Goal: Task Accomplishment & Management: Manage account settings

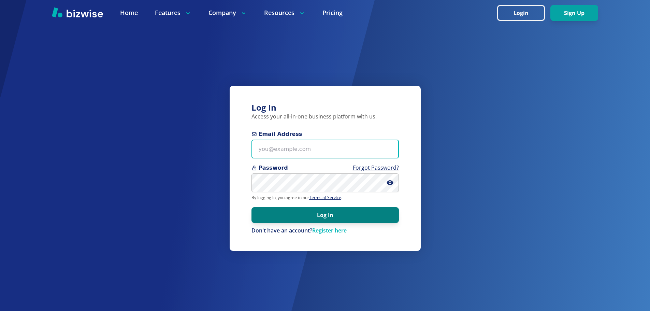
type input "[EMAIL_ADDRESS][DOMAIN_NAME]"
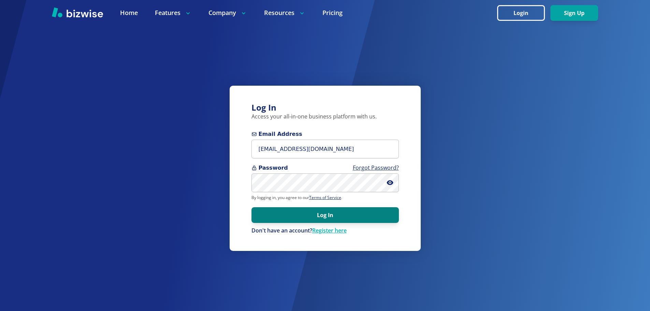
click at [318, 221] on button "Log In" at bounding box center [325, 215] width 147 height 16
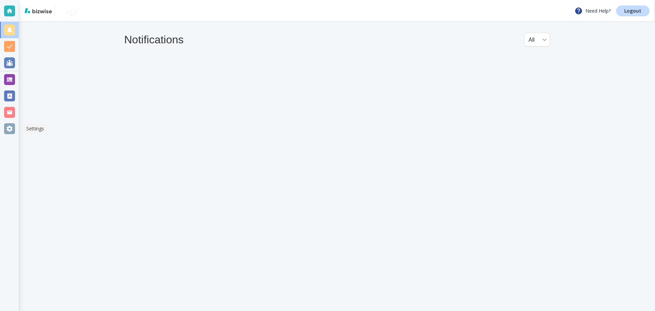
click at [14, 129] on div at bounding box center [9, 128] width 11 height 11
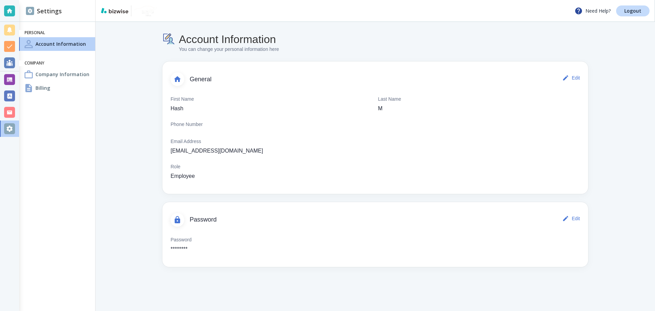
click at [65, 75] on h4 "Company Information" at bounding box center [62, 74] width 54 height 7
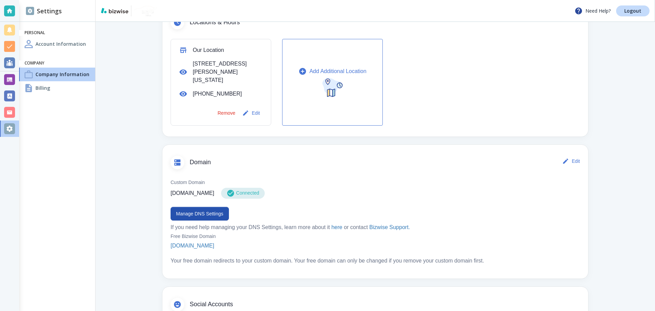
scroll to position [316, 0]
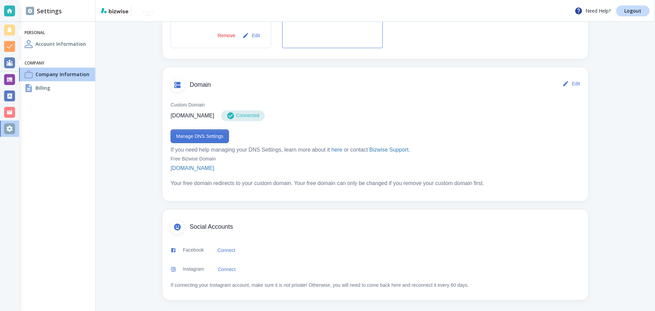
click at [214, 141] on button "Manage DNS Settings" at bounding box center [200, 136] width 58 height 14
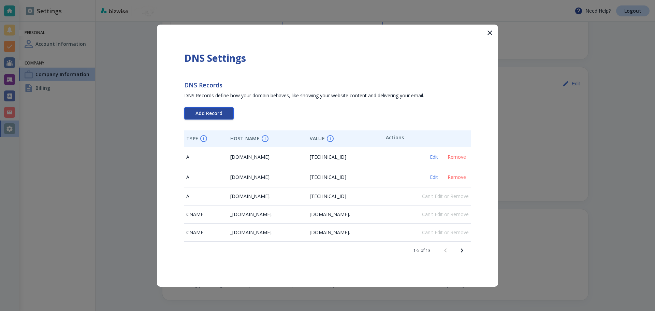
click at [206, 111] on span "Add Record" at bounding box center [209, 113] width 27 height 5
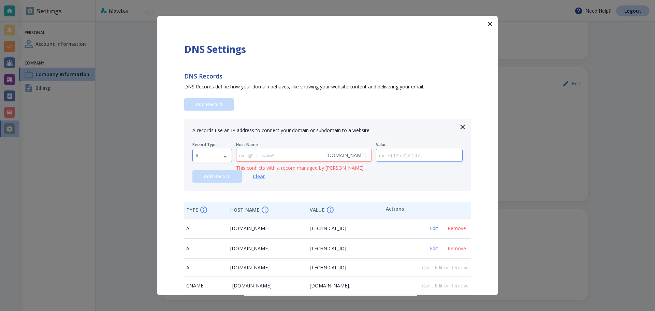
click at [211, 0] on body "Need Help? Logout Settings Personal Account Information Company Company Informa…" at bounding box center [327, 0] width 655 height 0
click at [213, 199] on li "TXT" at bounding box center [212, 198] width 39 height 11
type input "TXT"
click at [284, 153] on input "text" at bounding box center [279, 155] width 86 height 13
paste input "google-site-verification=GGGgZH2wkYpcQFyGzTI7Bf2f-Kskr0AUKBeWrAQyJCQ"
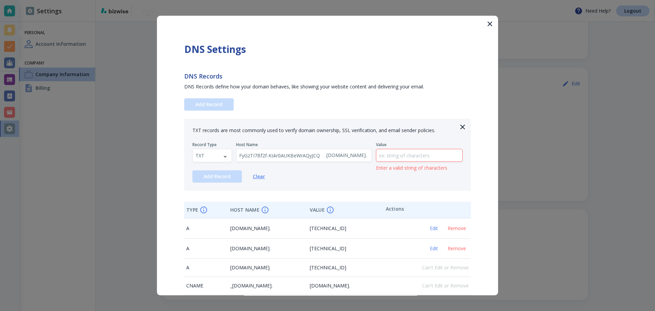
scroll to position [0, 0]
click at [320, 157] on div "google-site-verification=GGGgZH2wkYpcQFyGzTI7Bf2f-Kskr0AUKBeWrAQyJCQ . nuimaged…" at bounding box center [304, 155] width 136 height 13
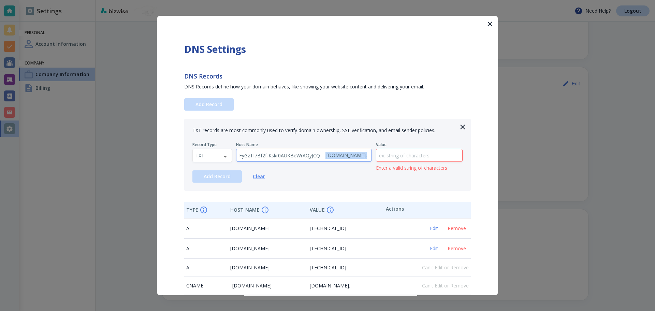
click at [320, 157] on div "google-site-verification=GGGgZH2wkYpcQFyGzTI7Bf2f-Kskr0AUKBeWrAQyJCQ . nuimaged…" at bounding box center [304, 155] width 136 height 13
drag, startPoint x: 324, startPoint y: 155, endPoint x: 302, endPoint y: 156, distance: 21.2
click at [302, 156] on div "google-site-verification=GGGgZH2wkYpcQFyGzTI7Bf2f-Kskr0AUKBeWrAQyJCQ . nuimaged…" at bounding box center [304, 155] width 136 height 13
type input "g"
click at [393, 158] on input "text" at bounding box center [419, 155] width 86 height 13
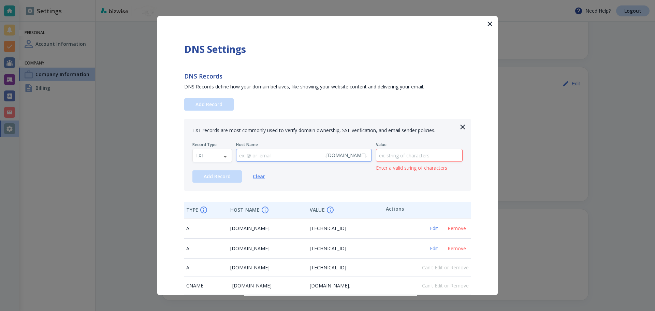
click at [261, 161] on input "text" at bounding box center [279, 155] width 86 height 13
type input "@"
click at [422, 153] on input "text" at bounding box center [419, 155] width 86 height 13
paste input "google-site-verification=GGGgZH2wkYpcQFyGzTI7Bf2f-Kskr0AUKBeWrAQyJCQ"
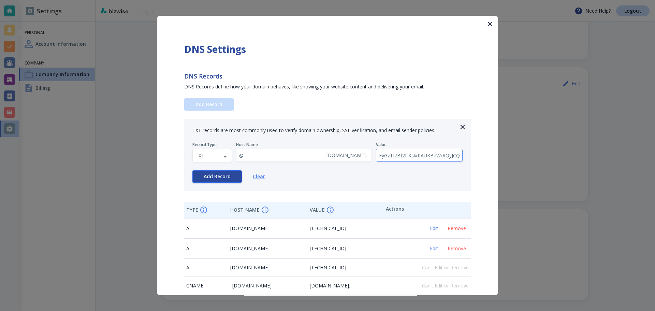
type input "google-site-verification=GGGgZH2wkYpcQFyGzTI7Bf2f-Kskr0AUKBeWrAQyJCQ"
click at [233, 176] on button "Add Record" at bounding box center [216, 176] width 49 height 12
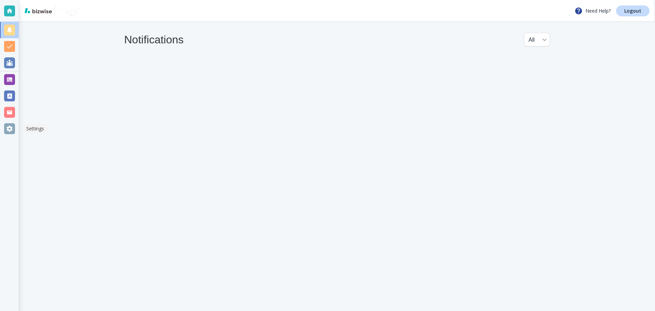
click at [9, 129] on div at bounding box center [9, 128] width 11 height 11
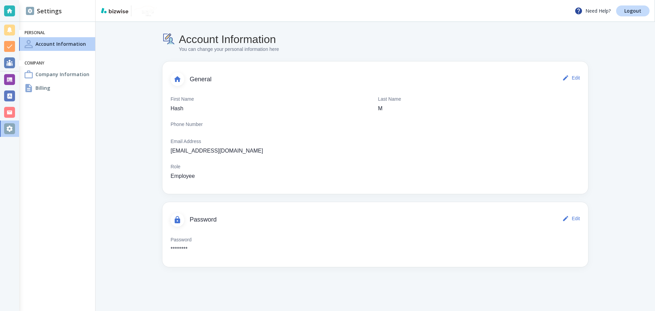
click at [63, 42] on h4 "Account Information" at bounding box center [60, 43] width 51 height 7
click at [62, 86] on div "Billing" at bounding box center [57, 88] width 76 height 14
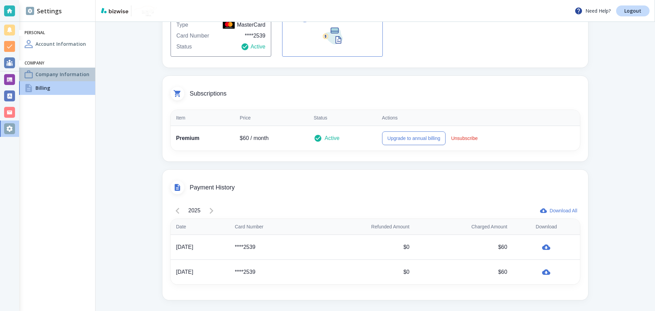
click at [64, 75] on h4 "Company Information" at bounding box center [62, 74] width 54 height 7
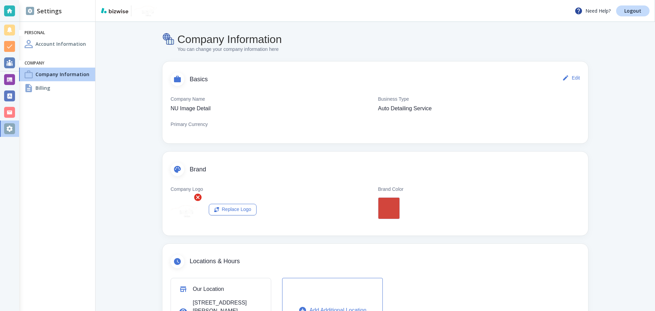
click at [51, 44] on h4 "Account Information" at bounding box center [60, 43] width 51 height 7
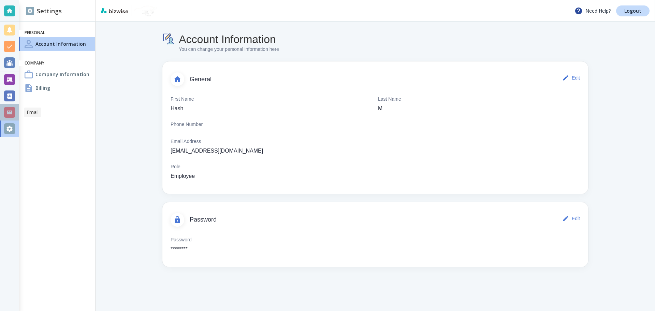
click at [12, 113] on div at bounding box center [9, 112] width 11 height 11
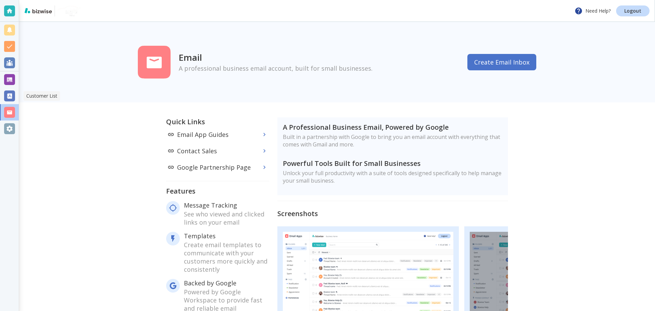
click at [9, 98] on div at bounding box center [9, 95] width 11 height 11
click at [12, 83] on div at bounding box center [9, 79] width 11 height 11
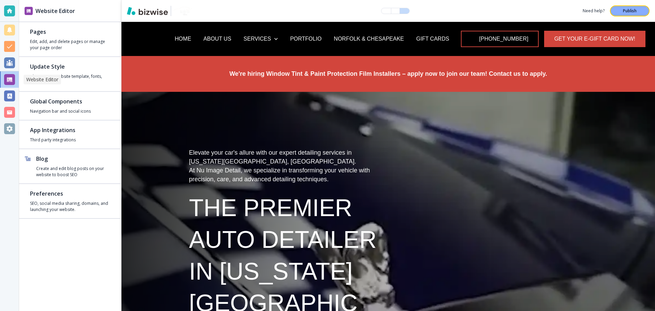
click at [7, 95] on div at bounding box center [9, 95] width 11 height 11
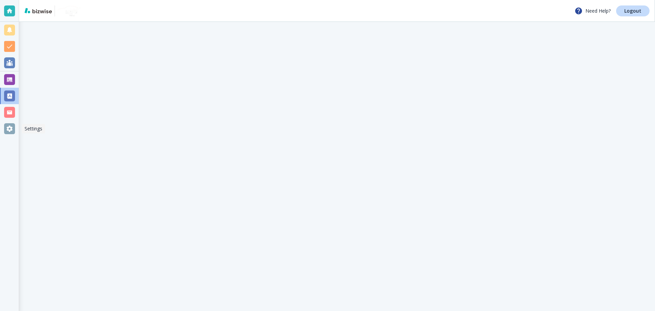
click at [12, 126] on div at bounding box center [9, 128] width 11 height 11
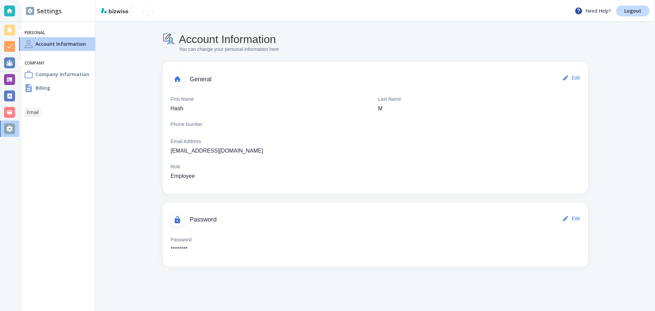
click at [11, 110] on div at bounding box center [9, 112] width 11 height 11
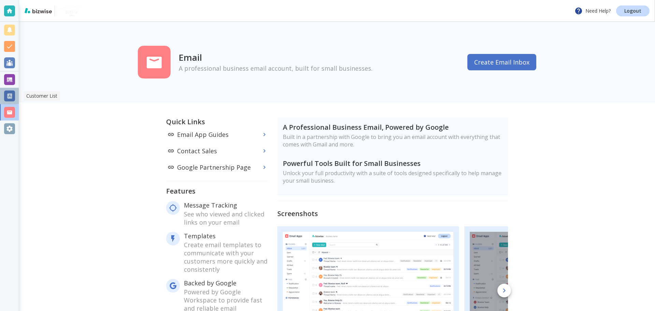
click at [10, 99] on div at bounding box center [9, 95] width 11 height 11
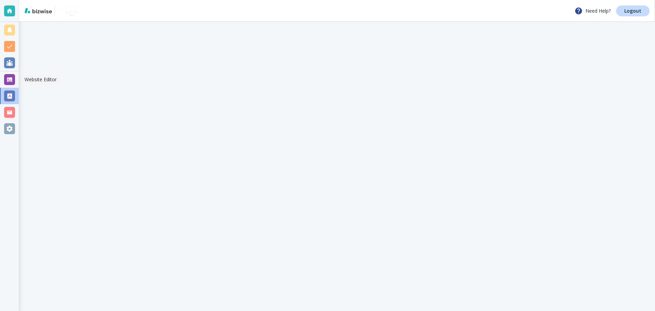
click at [11, 80] on div at bounding box center [9, 79] width 11 height 11
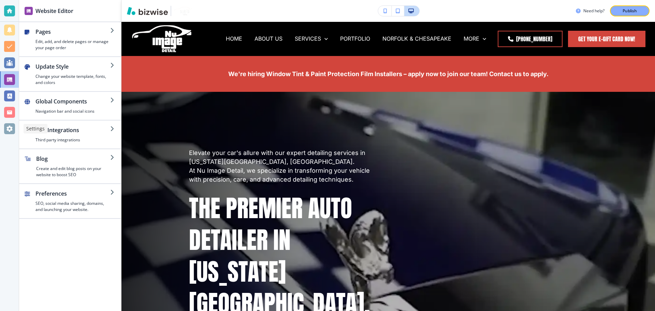
click at [10, 134] on div at bounding box center [9, 128] width 11 height 11
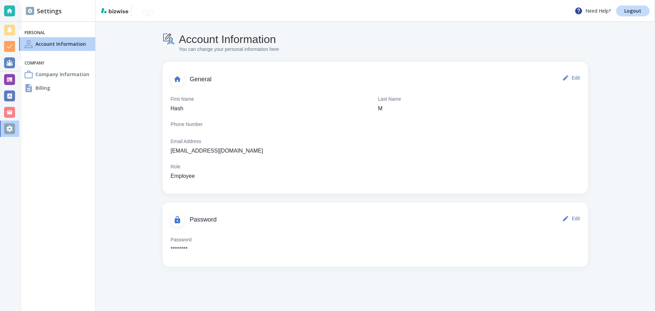
click at [66, 73] on h4 "Company Information" at bounding box center [62, 74] width 54 height 7
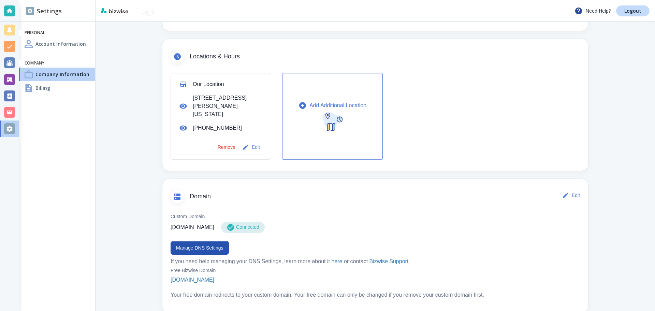
scroll to position [316, 0]
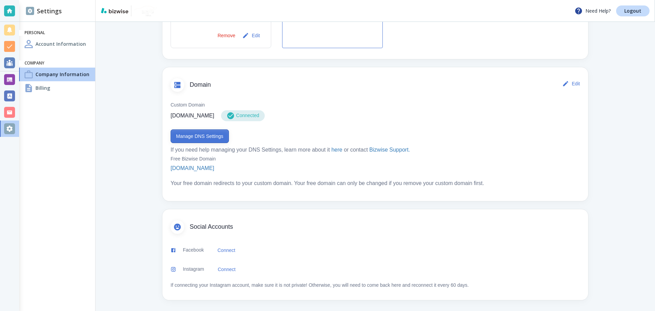
click at [194, 134] on button "Manage DNS Settings" at bounding box center [200, 136] width 58 height 14
